Goal: Information Seeking & Learning: Understand process/instructions

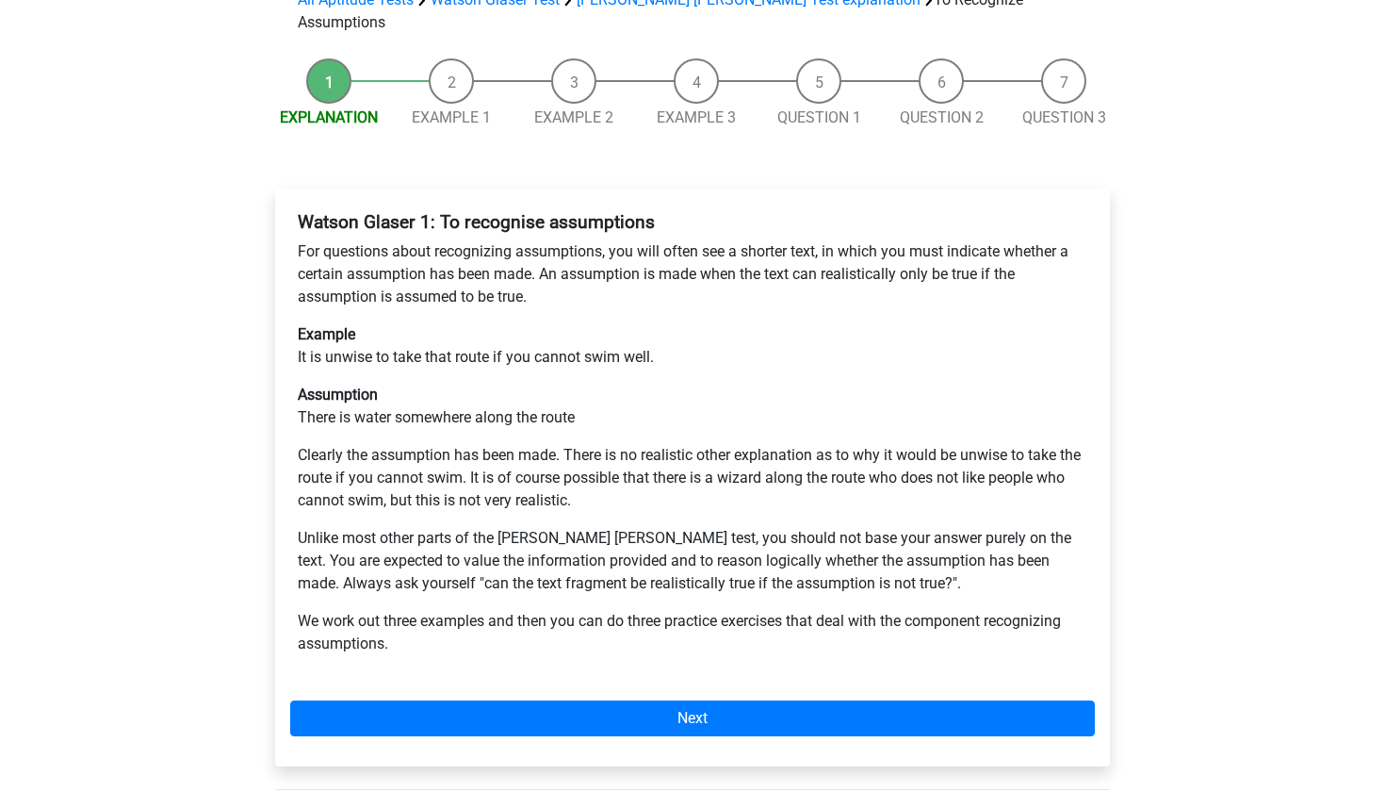
scroll to position [209, 0]
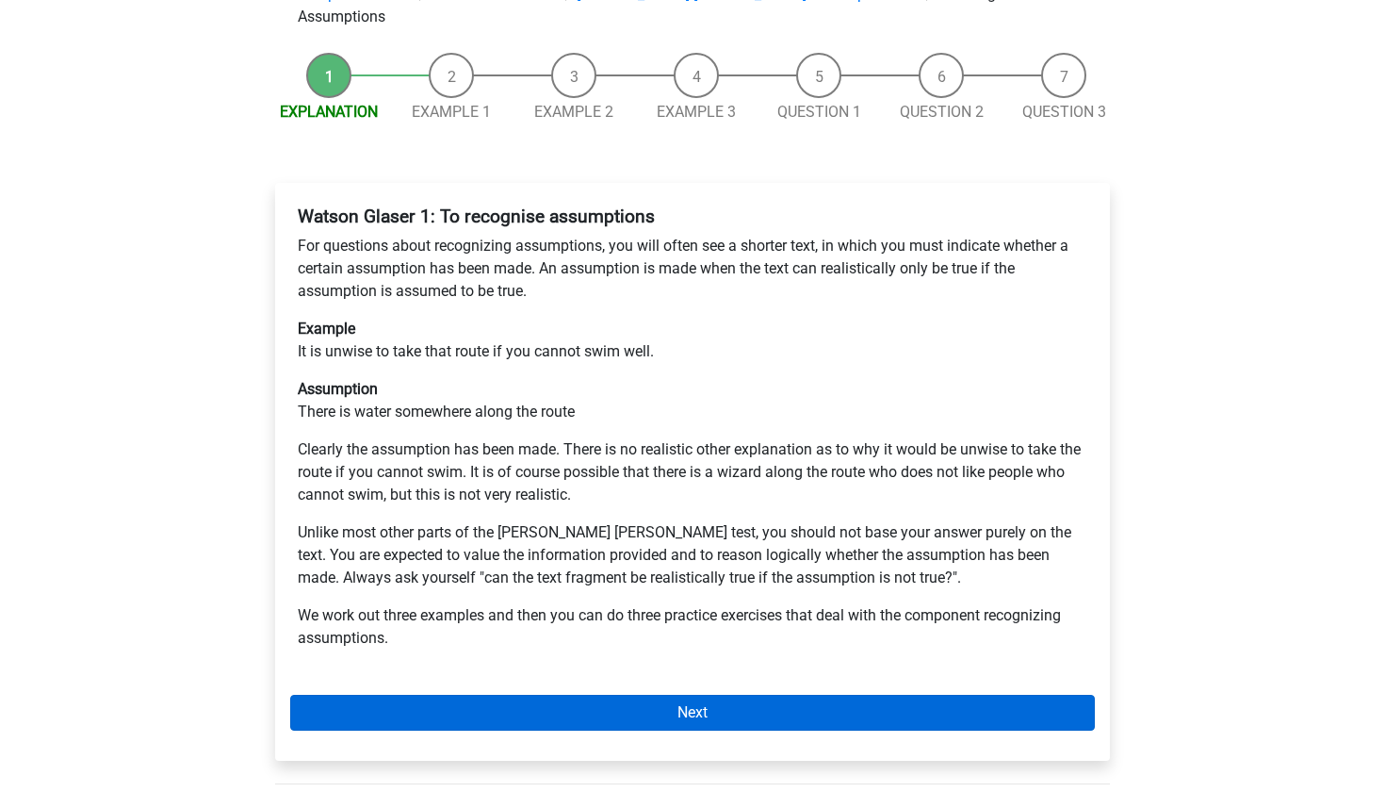
click at [663, 695] on link "Next" at bounding box center [692, 713] width 805 height 36
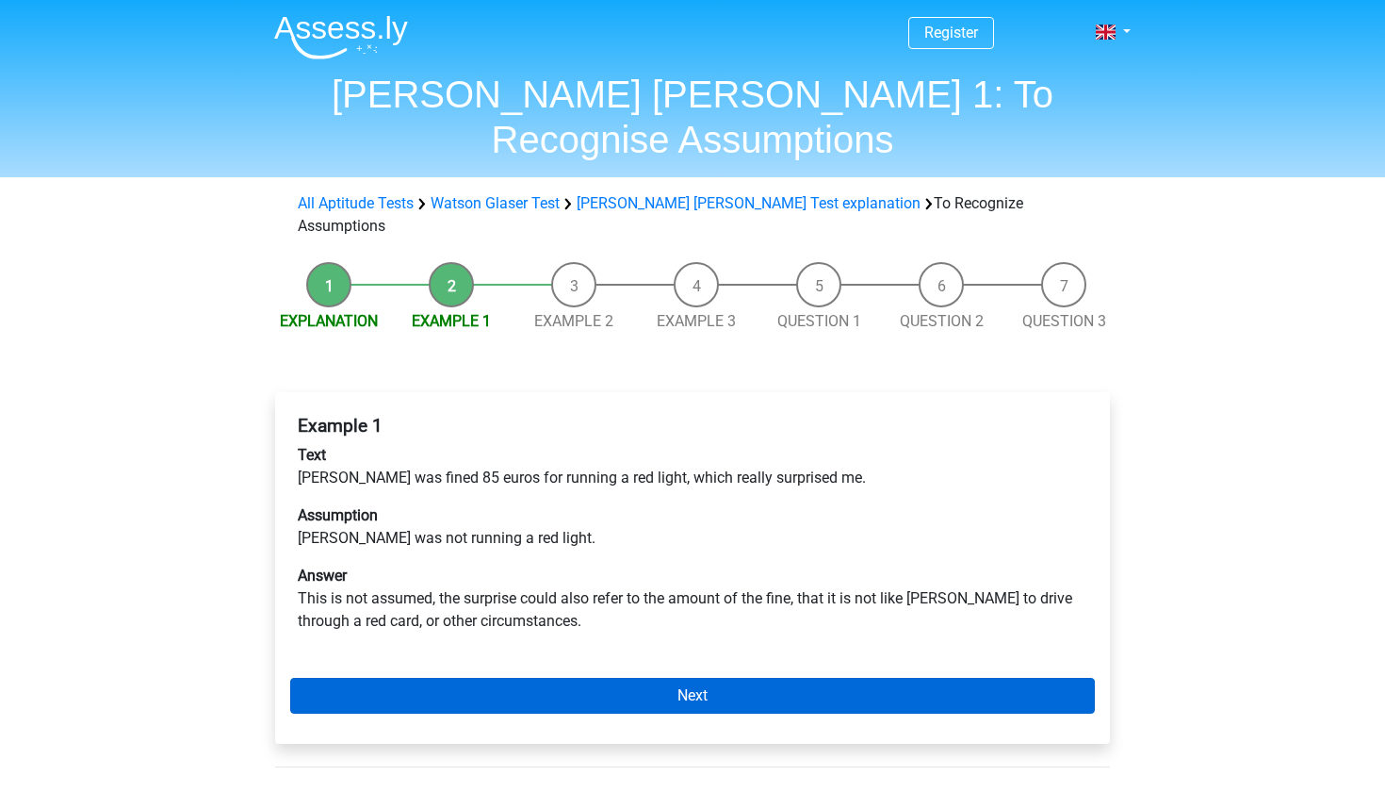
click at [623, 678] on link "Next" at bounding box center [692, 696] width 805 height 36
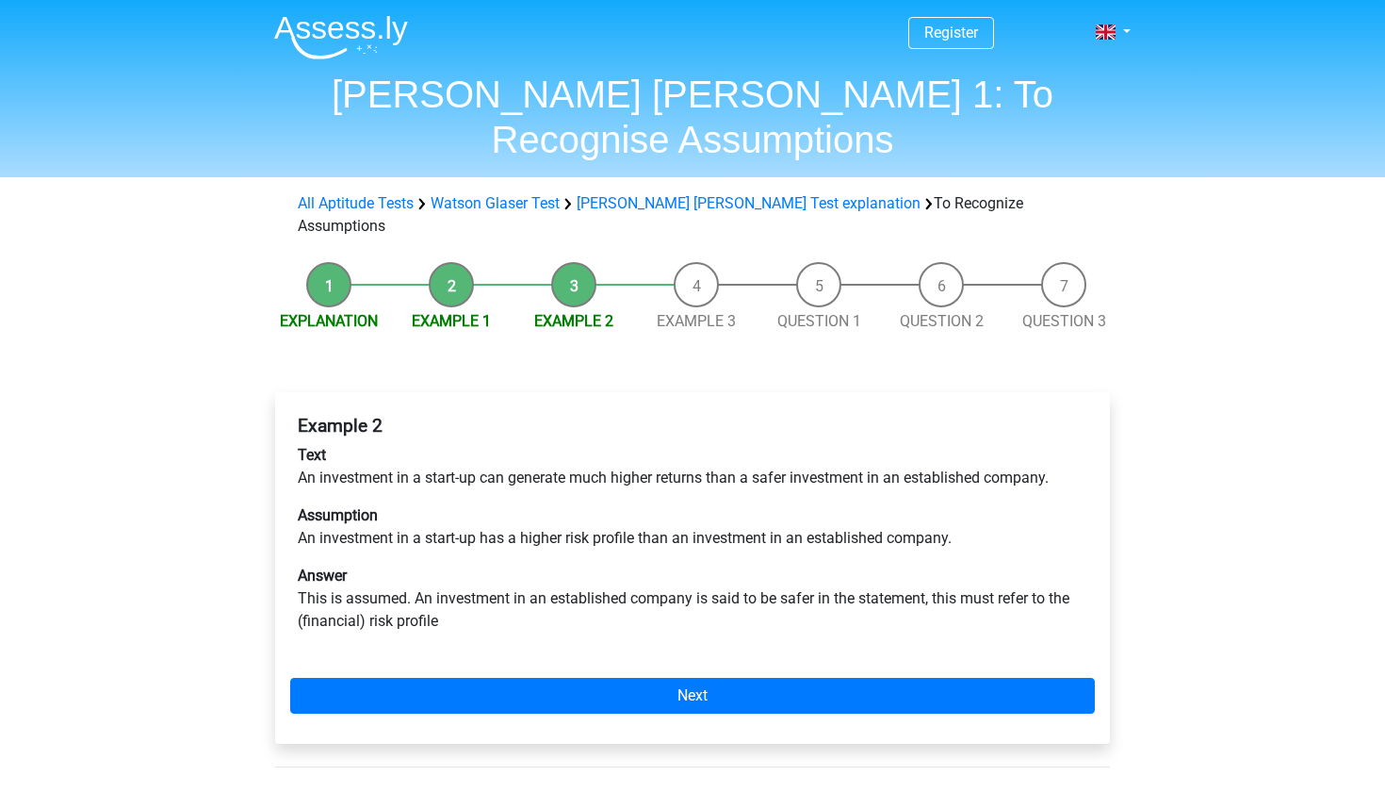
click at [613, 601] on div "Example 2 Text An investment in a start-up can generate much higher returns tha…" at bounding box center [692, 568] width 835 height 352
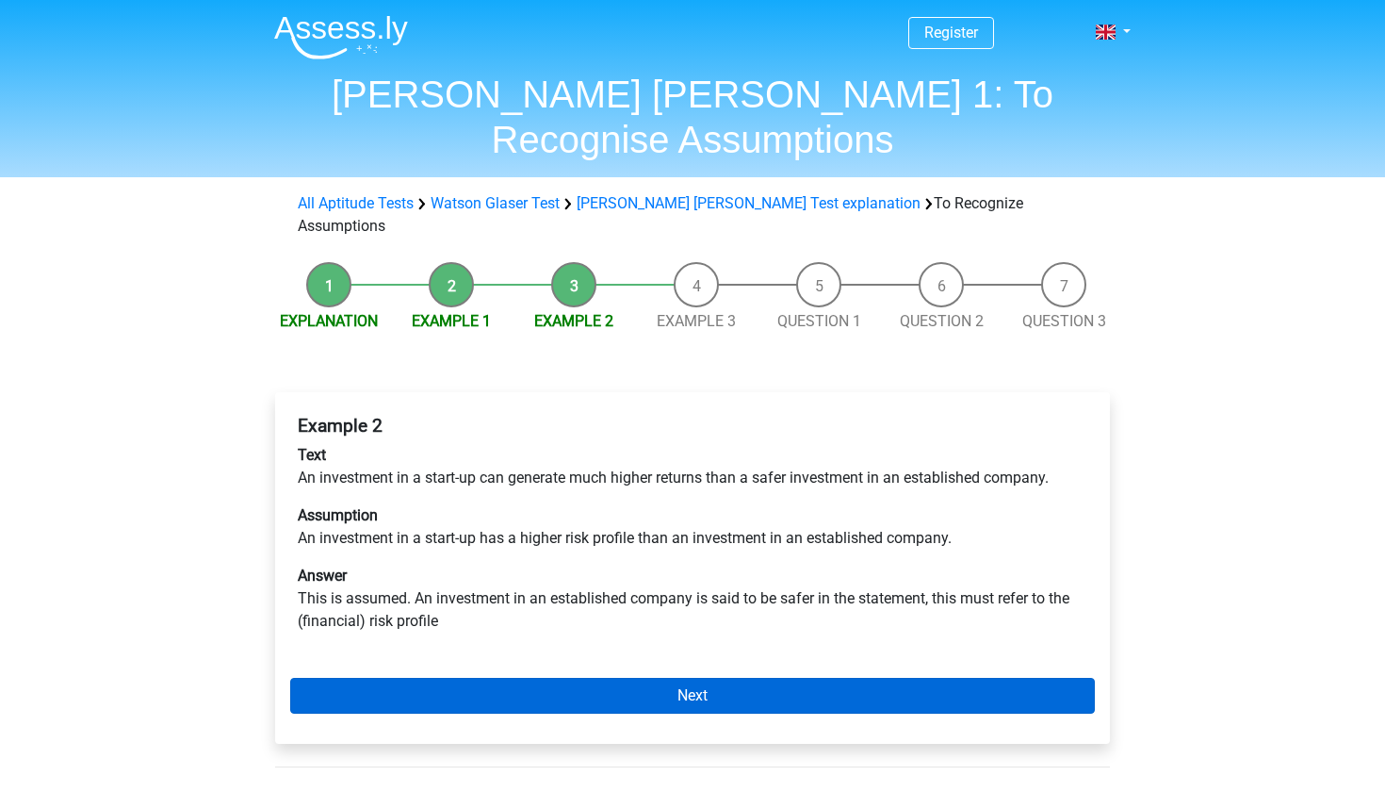
click at [617, 678] on link "Next" at bounding box center [692, 696] width 805 height 36
